Goal: Transaction & Acquisition: Book appointment/travel/reservation

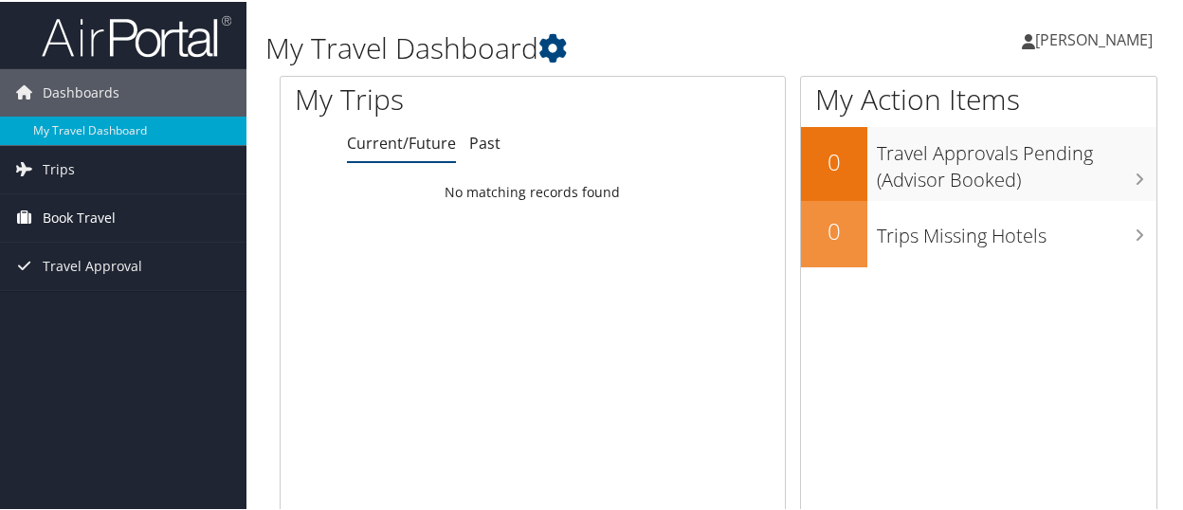
click at [49, 221] on span "Book Travel" at bounding box center [79, 215] width 73 height 47
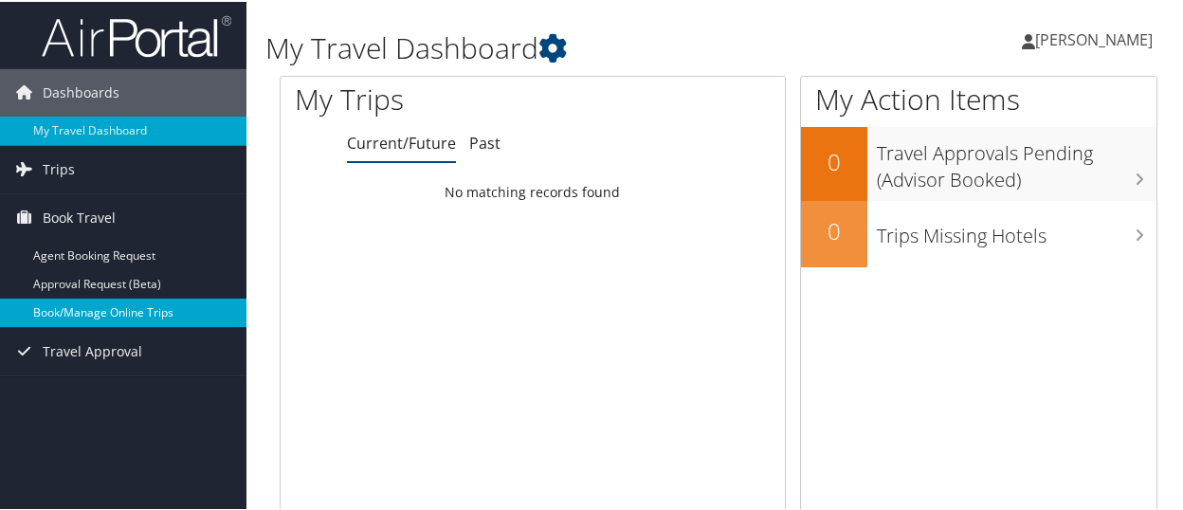
click at [85, 312] on link "Book/Manage Online Trips" at bounding box center [123, 311] width 247 height 28
